Goal: Transaction & Acquisition: Register for event/course

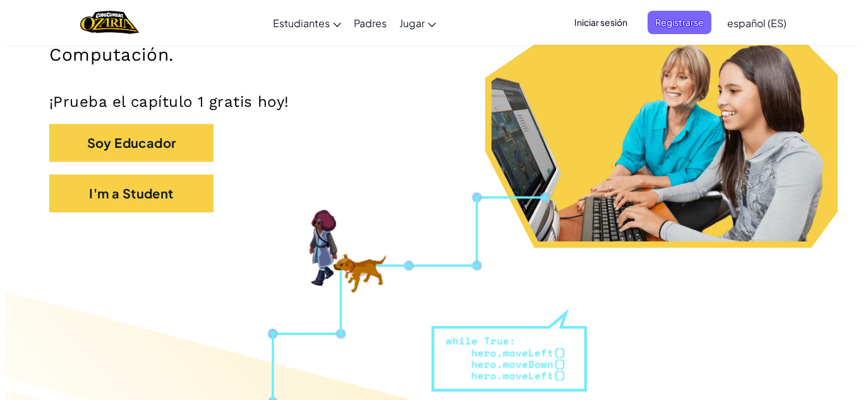
scroll to position [236, 0]
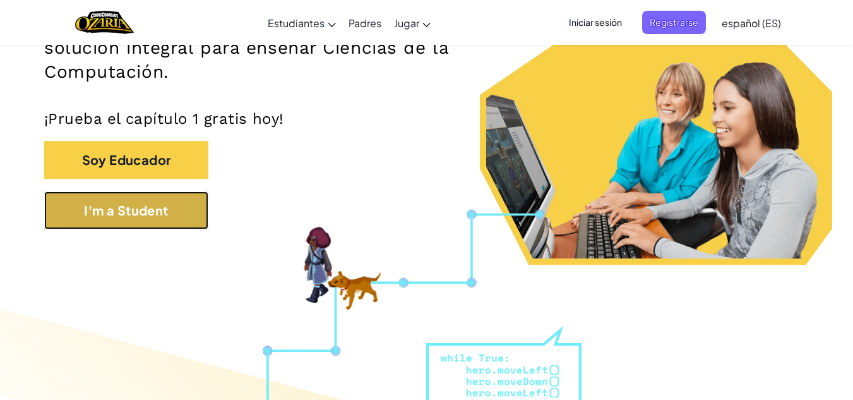
click at [132, 207] on button "I'm a Student" at bounding box center [126, 210] width 164 height 38
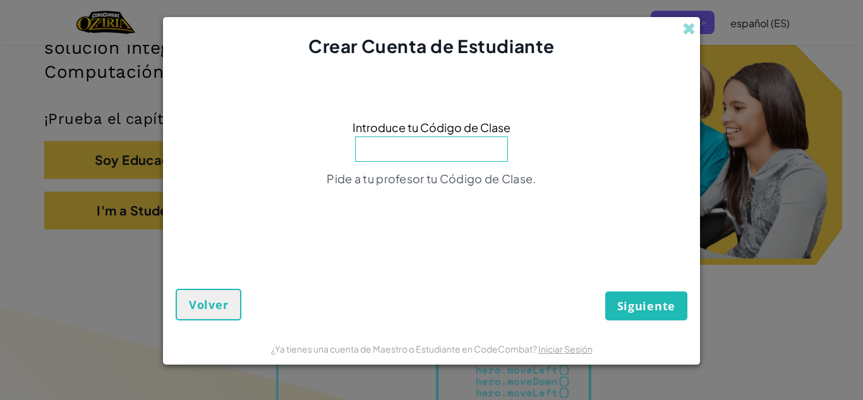
click at [430, 153] on input at bounding box center [431, 148] width 153 height 25
type input "SideThingPig"
click at [643, 303] on span "Siguiente" at bounding box center [646, 305] width 58 height 15
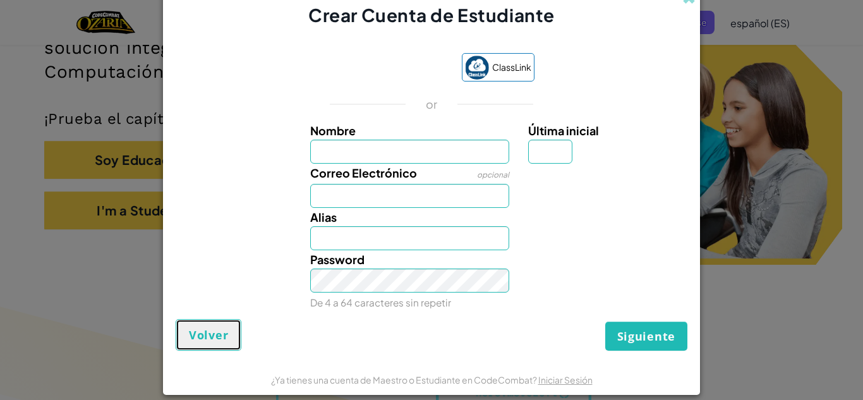
click at [202, 333] on span "Volver" at bounding box center [208, 334] width 39 height 15
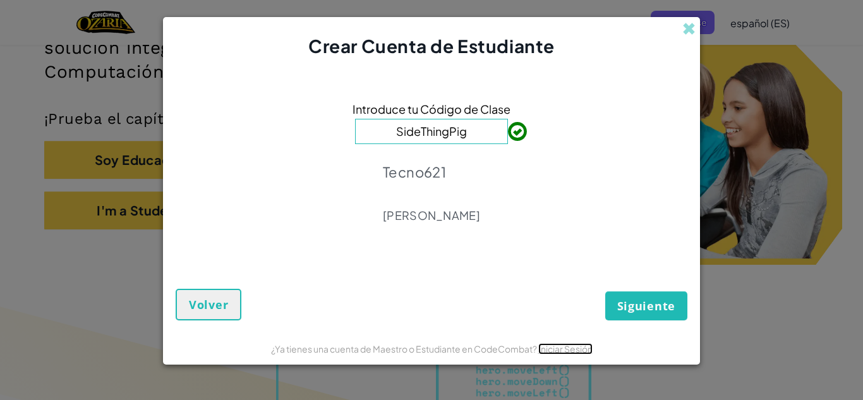
click at [550, 353] on link "Iniciar Sesión" at bounding box center [565, 348] width 54 height 11
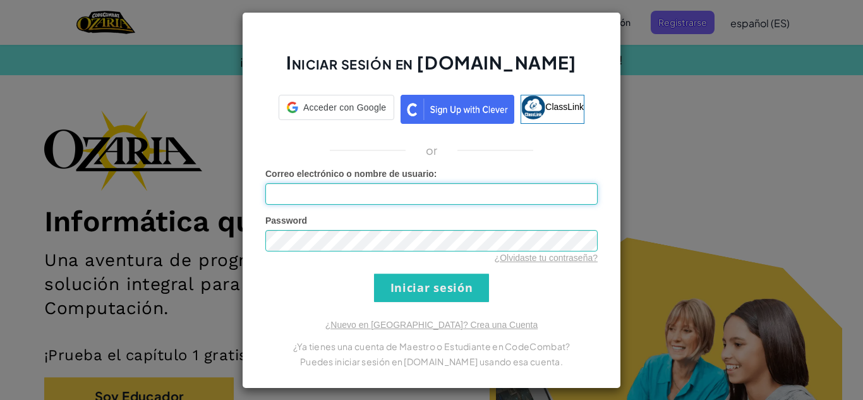
type input "[EMAIL_ADDRESS][DOMAIN_NAME]"
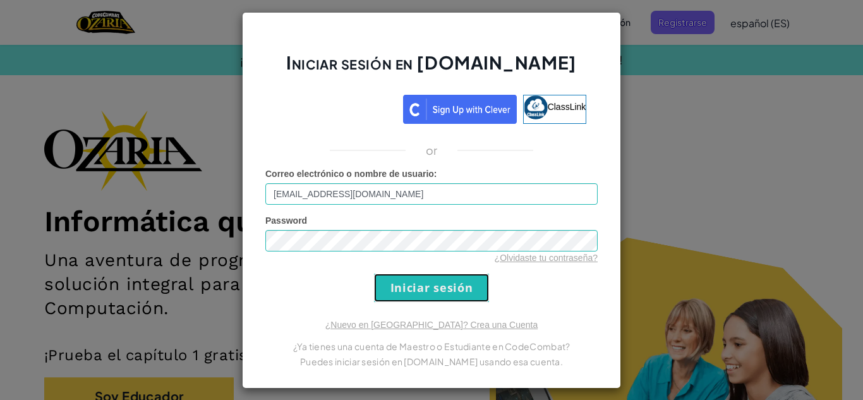
click at [419, 289] on input "Iniciar sesión" at bounding box center [431, 288] width 115 height 28
